Goal: Task Accomplishment & Management: Manage account settings

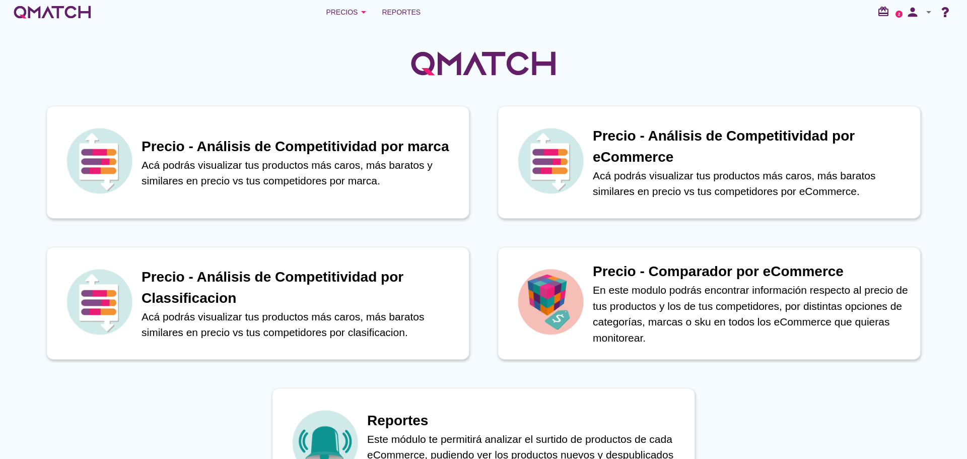
click at [391, 10] on span "Reportes" at bounding box center [401, 12] width 39 height 12
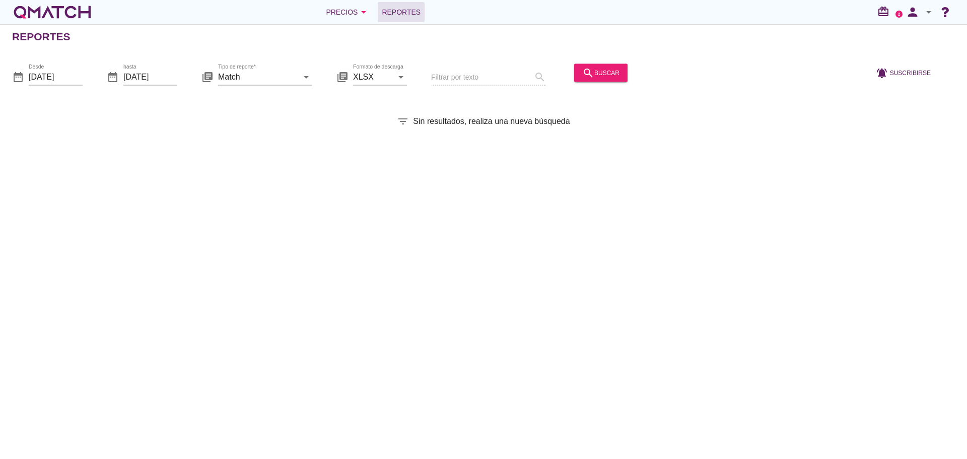
click at [361, 9] on icon "arrow_drop_down" at bounding box center [363, 12] width 12 height 12
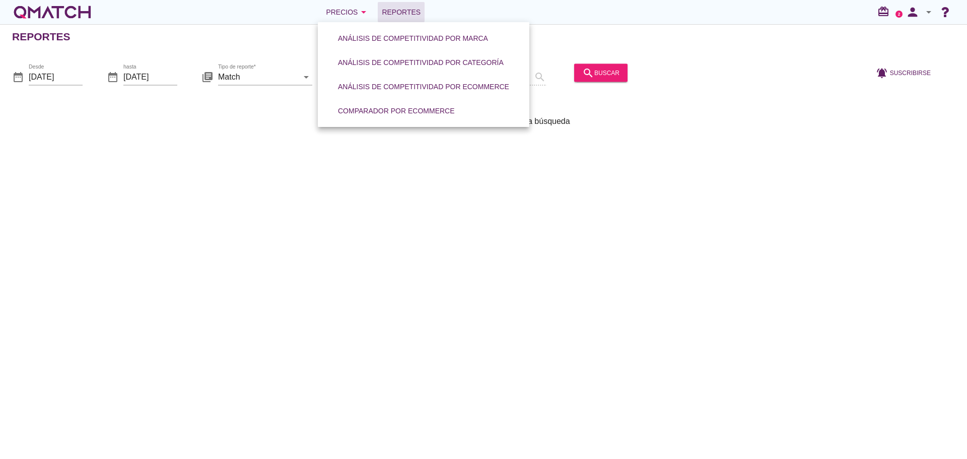
click at [761, 31] on div "Reportes" at bounding box center [489, 37] width 954 height 24
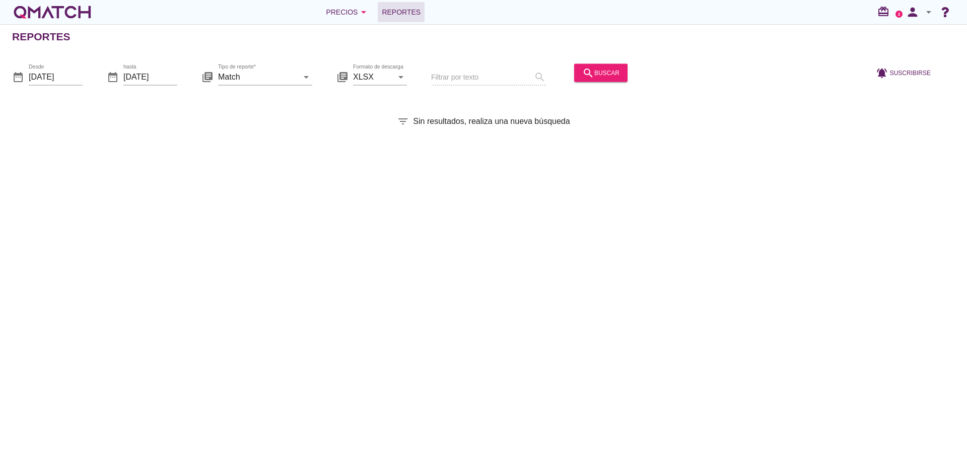
click at [919, 13] on icon "person" at bounding box center [912, 12] width 20 height 14
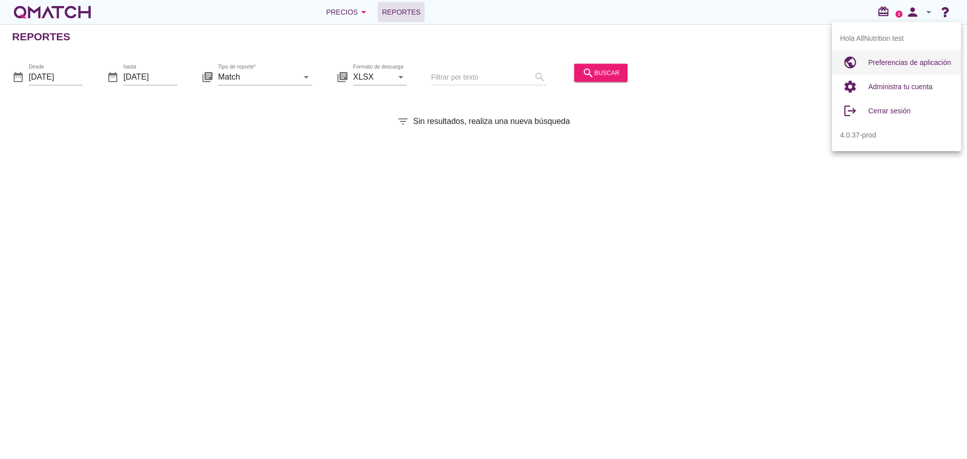
click at [872, 60] on span "Preferencias de aplicación" at bounding box center [909, 62] width 83 height 8
radio input "true"
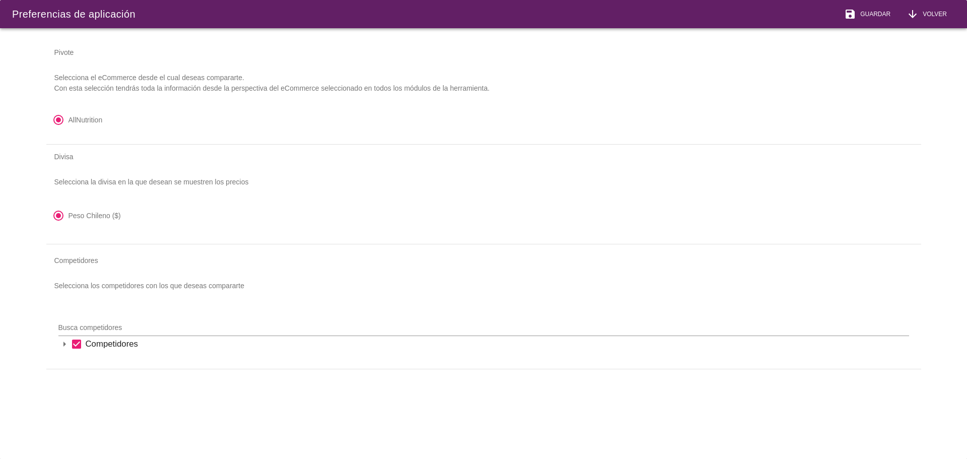
click at [64, 345] on icon "arrow_drop_down" at bounding box center [64, 344] width 12 height 12
click at [79, 367] on div "arrow_drop_down check_box [GEOGRAPHIC_DATA]" at bounding box center [489, 360] width 837 height 17
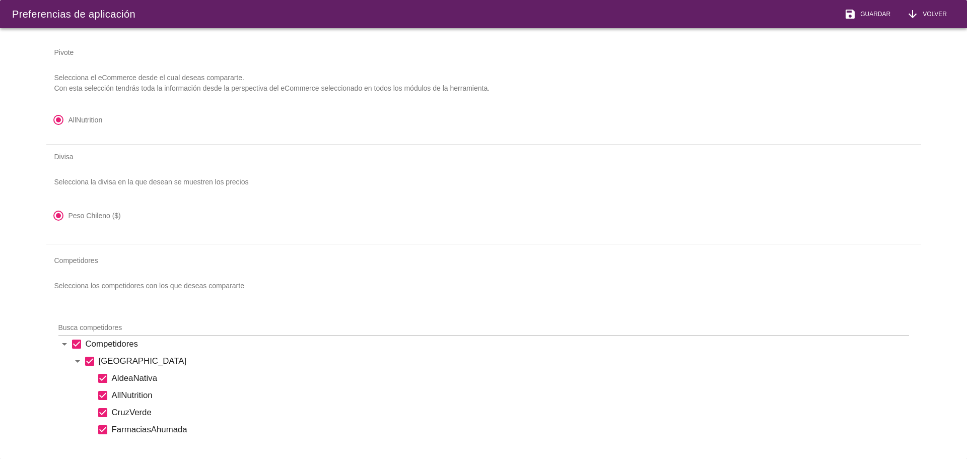
click at [928, 16] on span "Volver" at bounding box center [932, 14] width 28 height 9
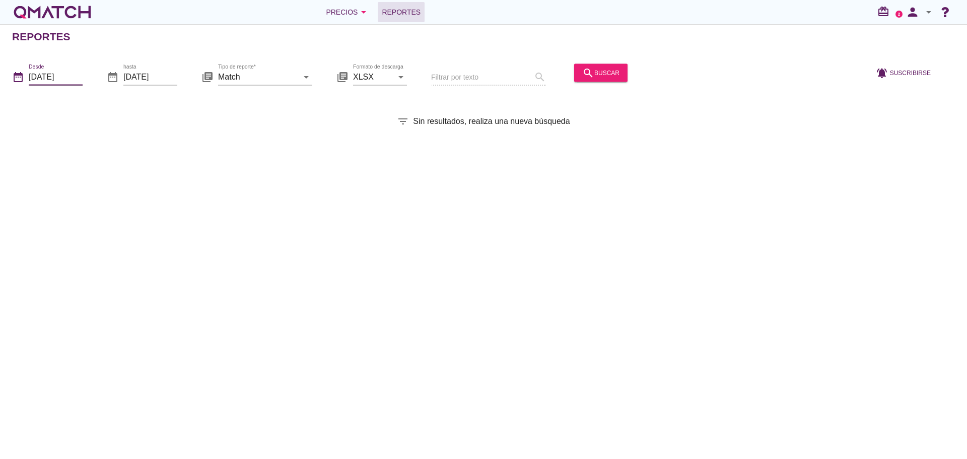
click at [65, 80] on input "[DATE]" at bounding box center [56, 76] width 54 height 16
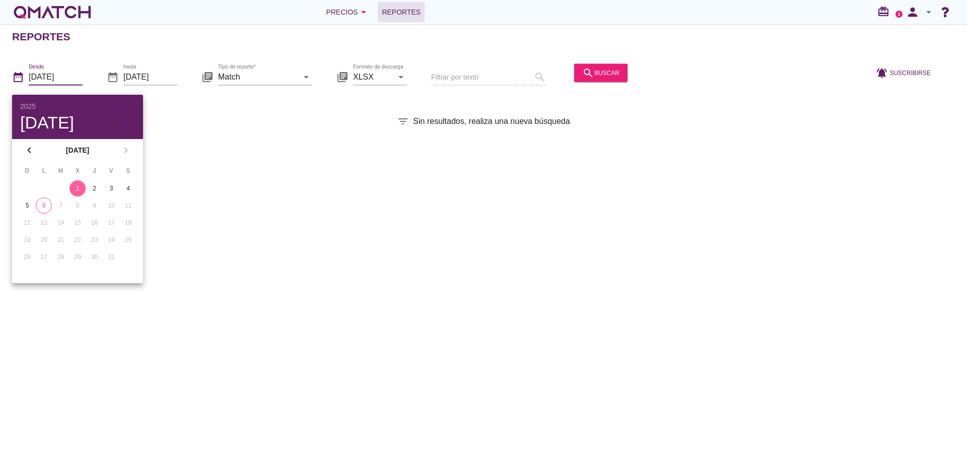
click at [120, 36] on div "Reportes" at bounding box center [489, 37] width 954 height 24
